Goal: Information Seeking & Learning: Learn about a topic

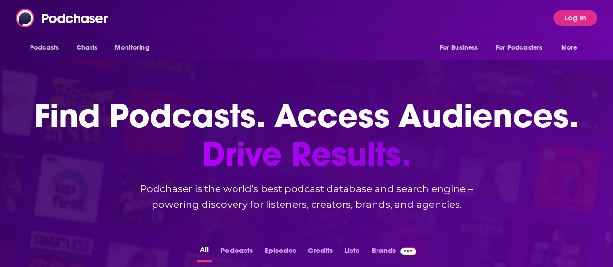
click at [561, 24] on span "Log In" at bounding box center [576, 18] width 44 height 16
click at [589, 22] on button "Log In" at bounding box center [576, 18] width 44 height 16
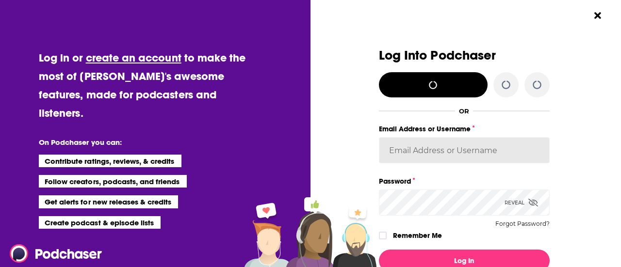
type input "sierra.[PERSON_NAME]"
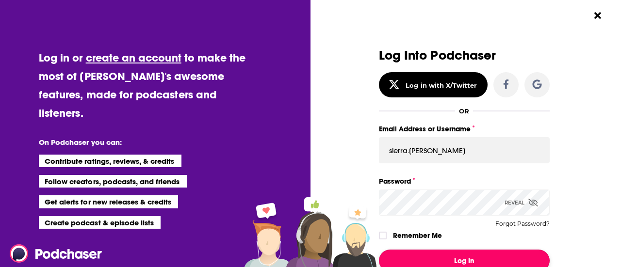
click at [438, 257] on button "Log In" at bounding box center [464, 261] width 171 height 22
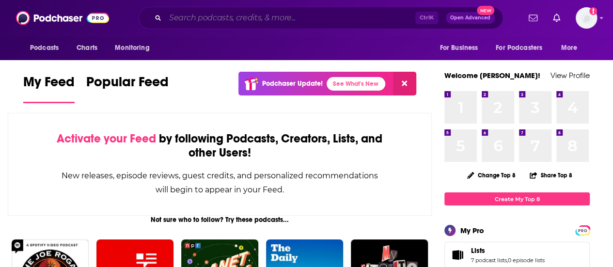
click at [220, 16] on input "Search podcasts, credits, & more..." at bounding box center [290, 18] width 250 height 16
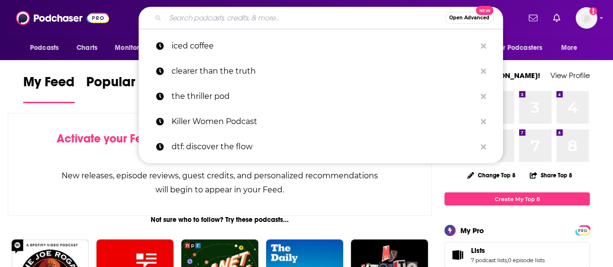
paste input "Atlas Obscura"
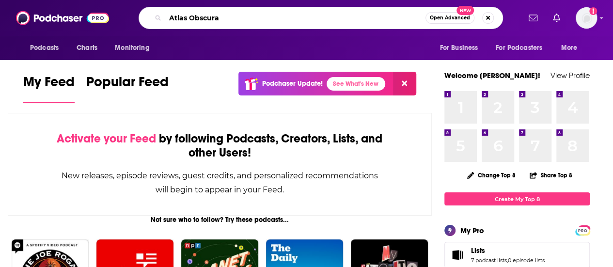
type input "Atlas Obscura"
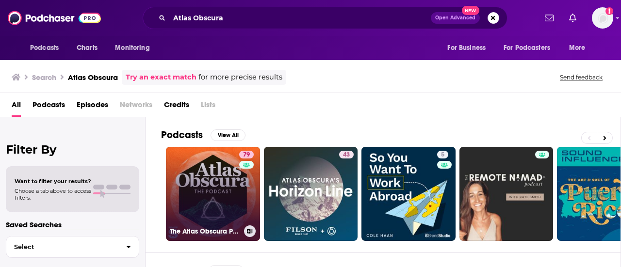
click at [207, 177] on link "79 The Atlas Obscura Podcast" at bounding box center [213, 194] width 94 height 94
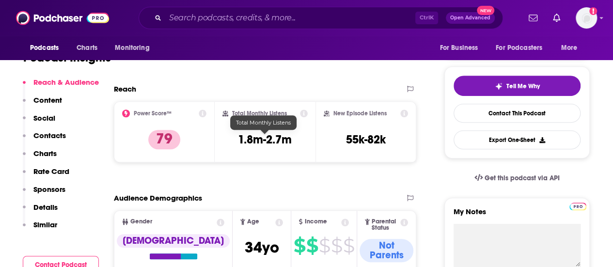
scroll to position [307, 0]
